Goal: Manage account settings

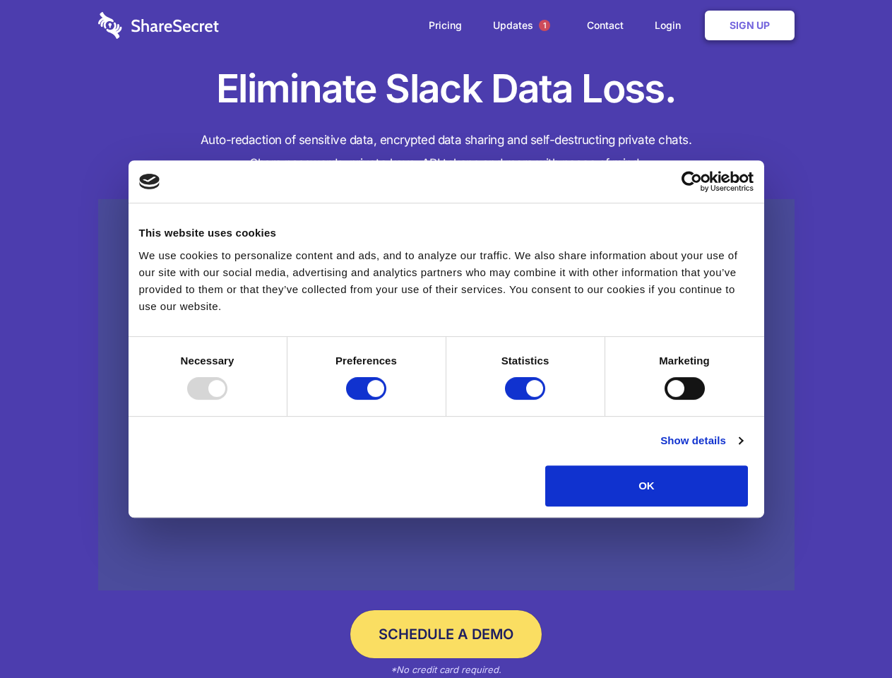
click at [227, 400] on div at bounding box center [207, 388] width 40 height 23
click at [386, 400] on input "Preferences" at bounding box center [366, 388] width 40 height 23
checkbox input "false"
click at [527, 400] on input "Statistics" at bounding box center [525, 388] width 40 height 23
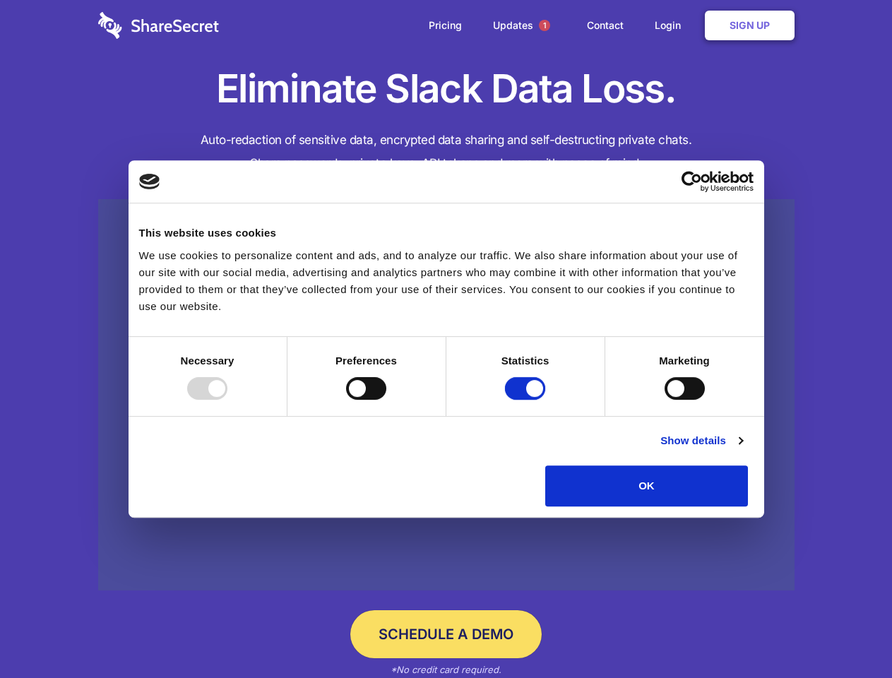
checkbox input "false"
click at [664, 400] on input "Marketing" at bounding box center [684, 388] width 40 height 23
checkbox input "true"
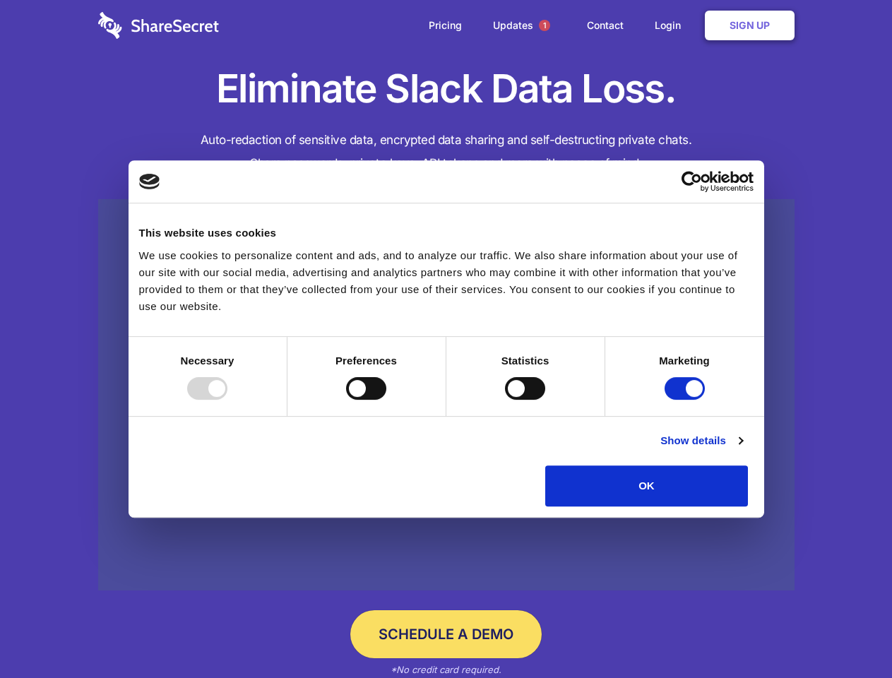
click at [742, 449] on link "Show details" at bounding box center [701, 440] width 82 height 17
